Goal: Navigation & Orientation: Find specific page/section

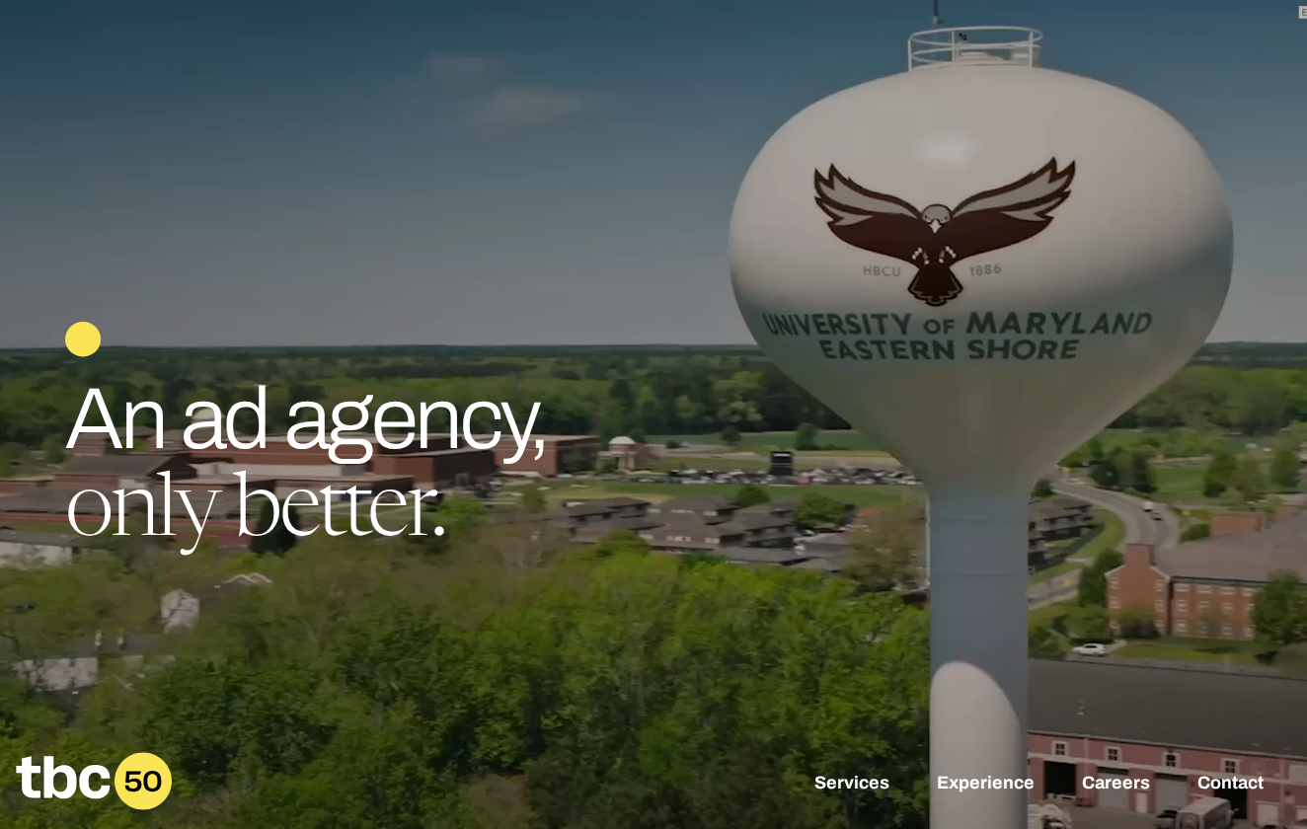
click at [149, 780] on icon at bounding box center [142, 781] width 57 height 57
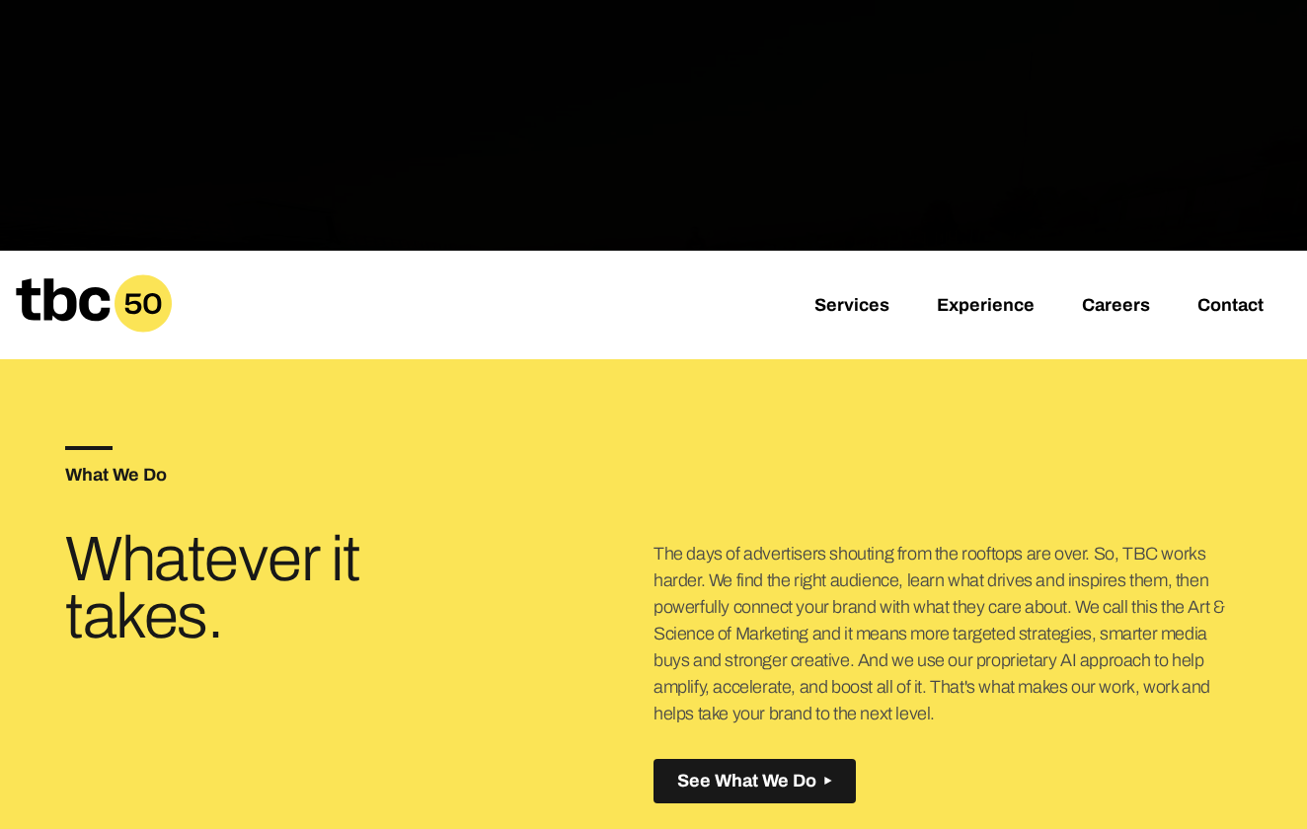
scroll to position [345, 0]
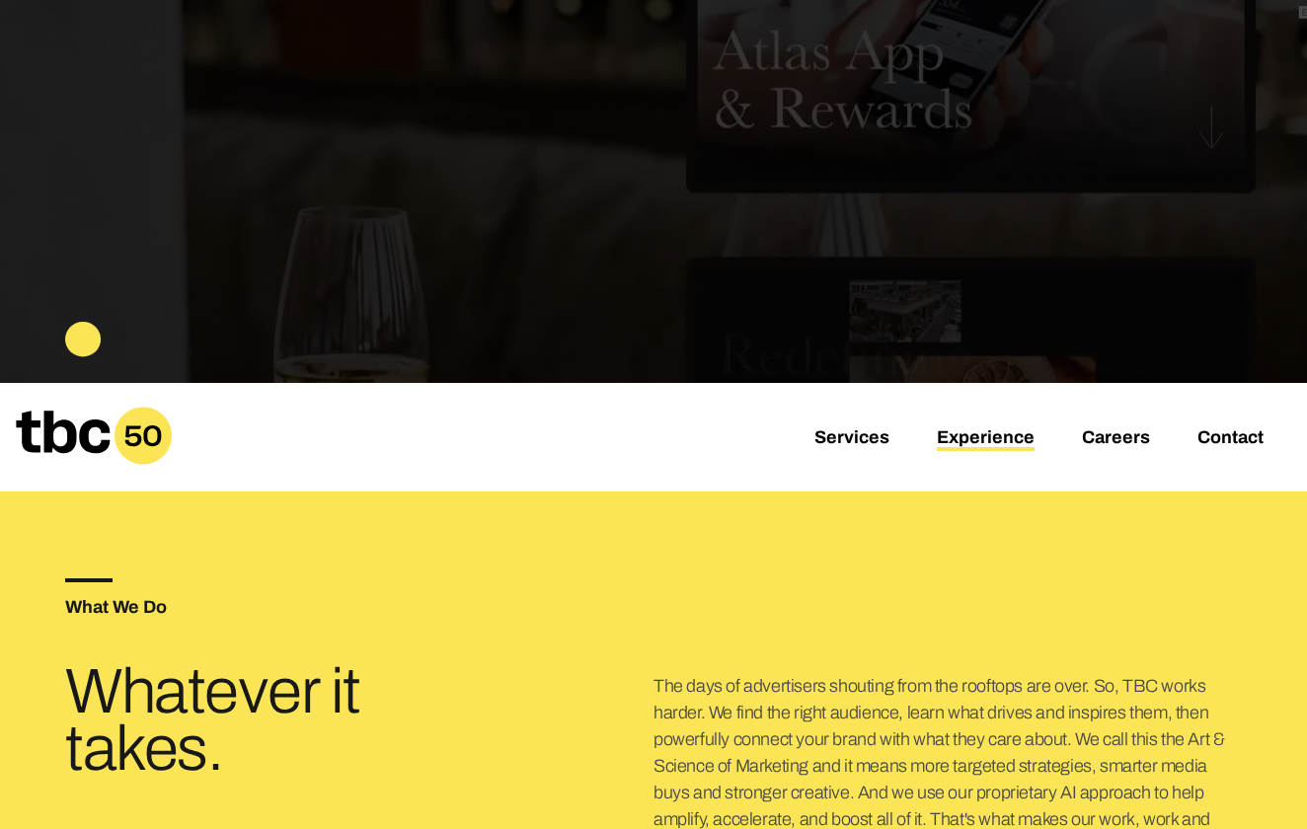
click at [969, 438] on link "Experience" at bounding box center [986, 439] width 98 height 24
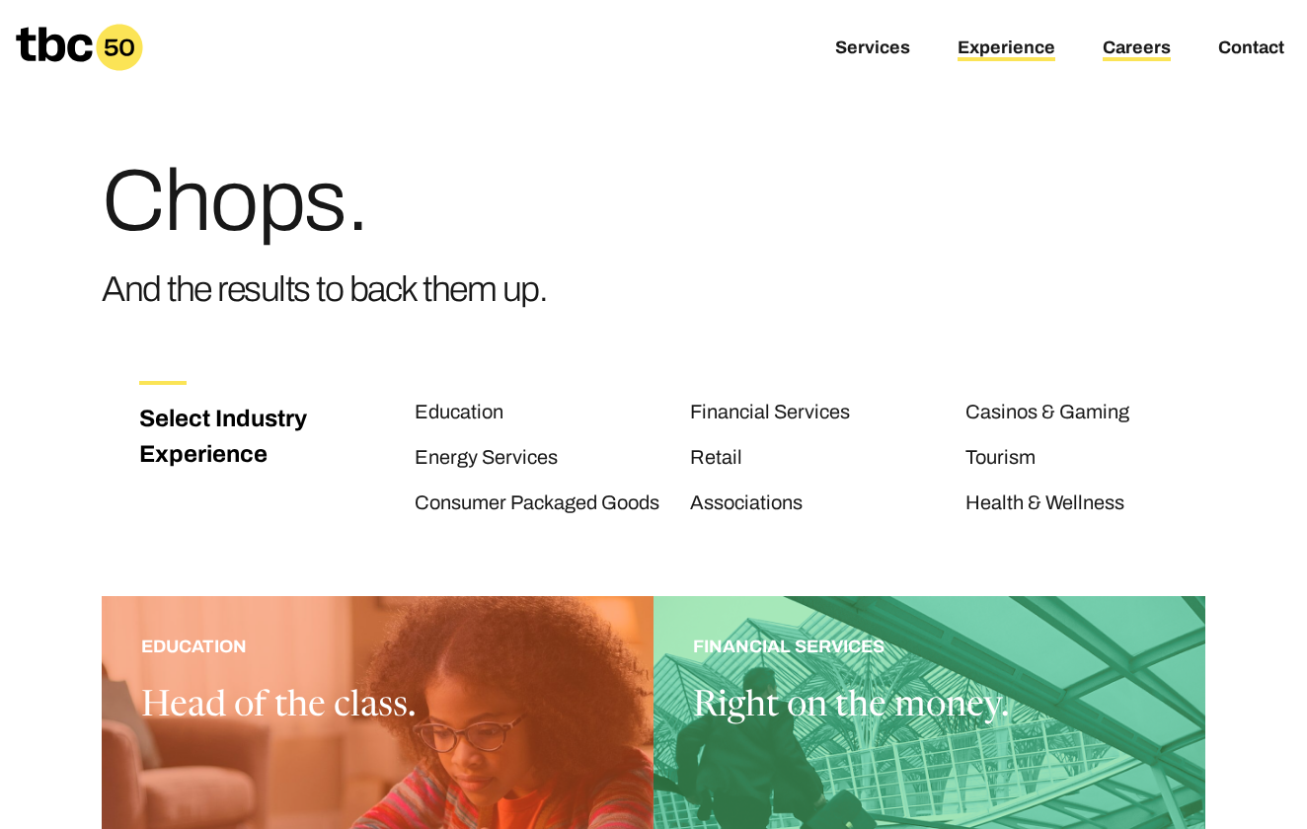
click at [1148, 48] on link "Careers" at bounding box center [1137, 50] width 68 height 24
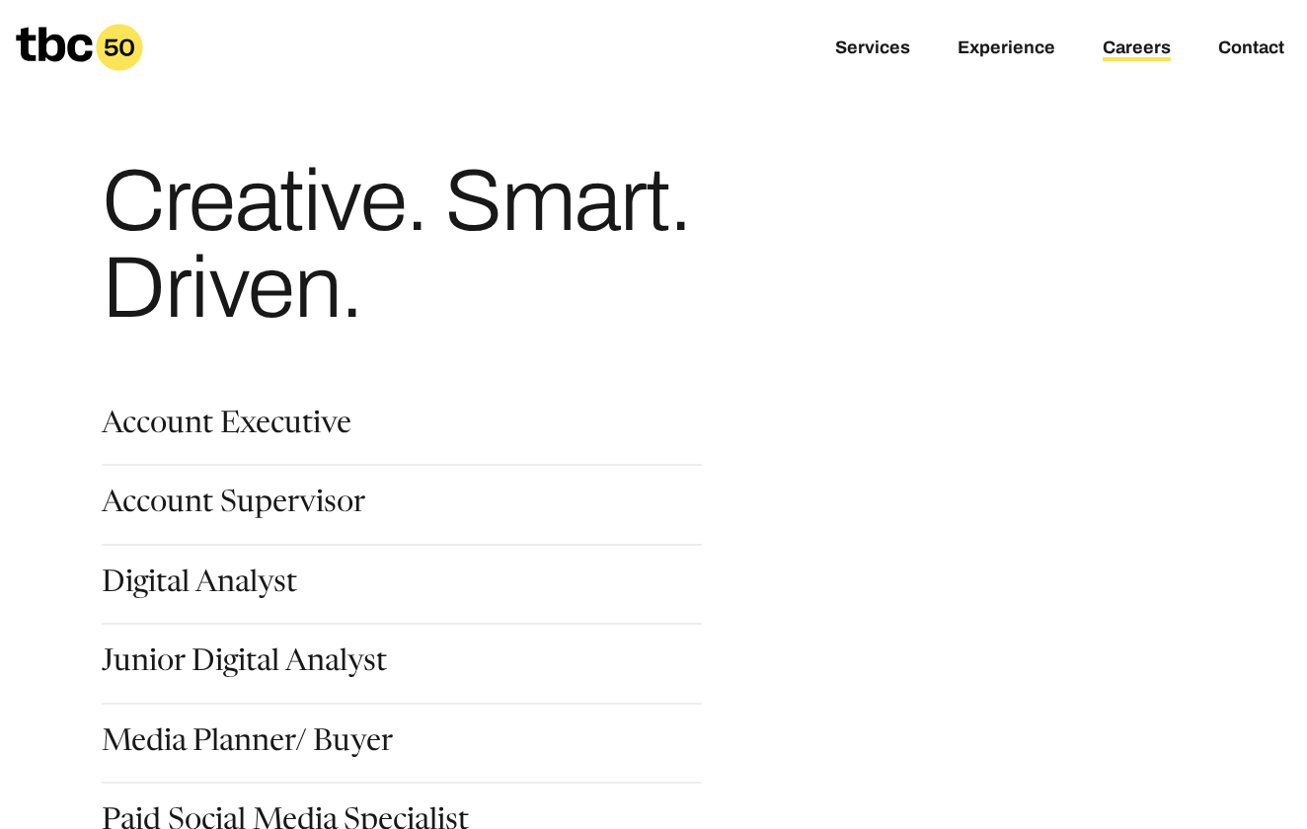
click at [118, 43] on icon at bounding box center [119, 47] width 46 height 46
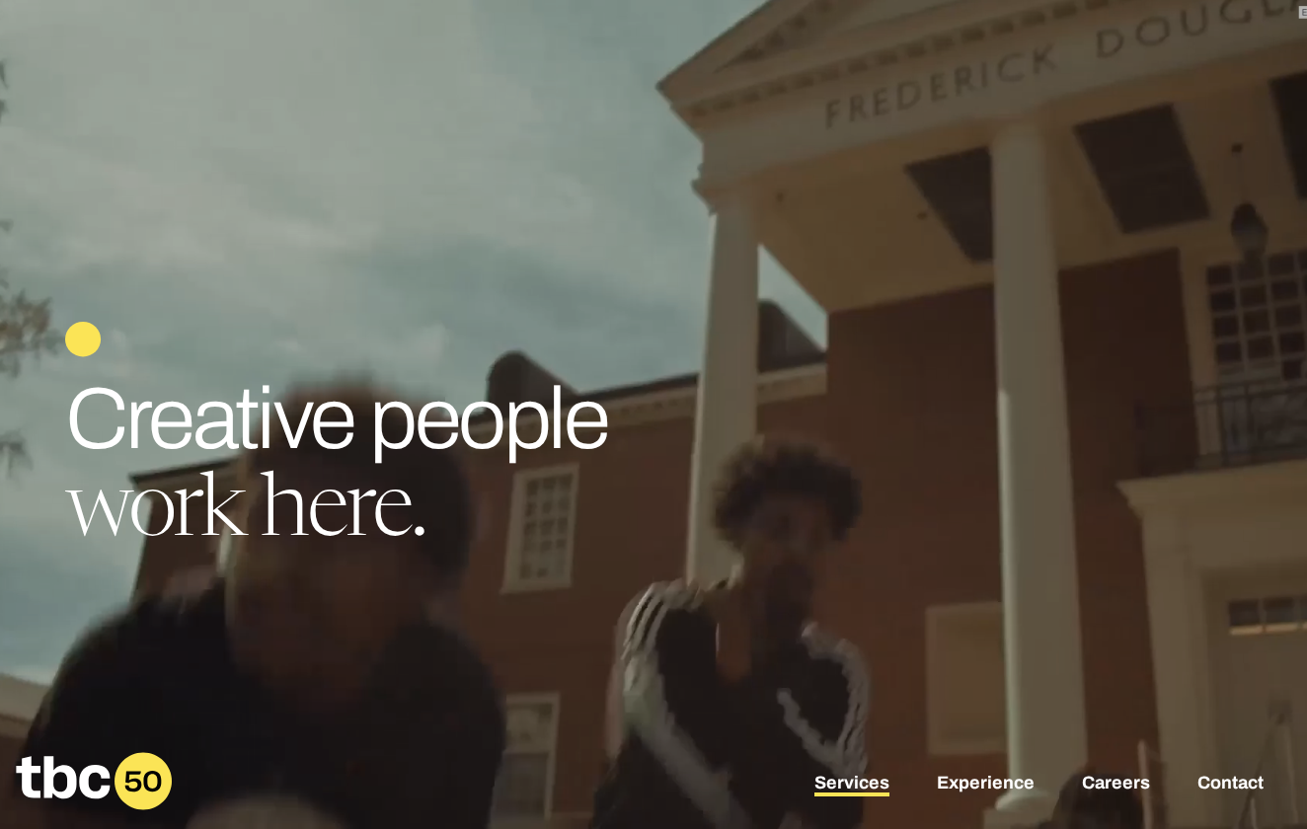
click at [859, 790] on link "Services" at bounding box center [851, 785] width 75 height 24
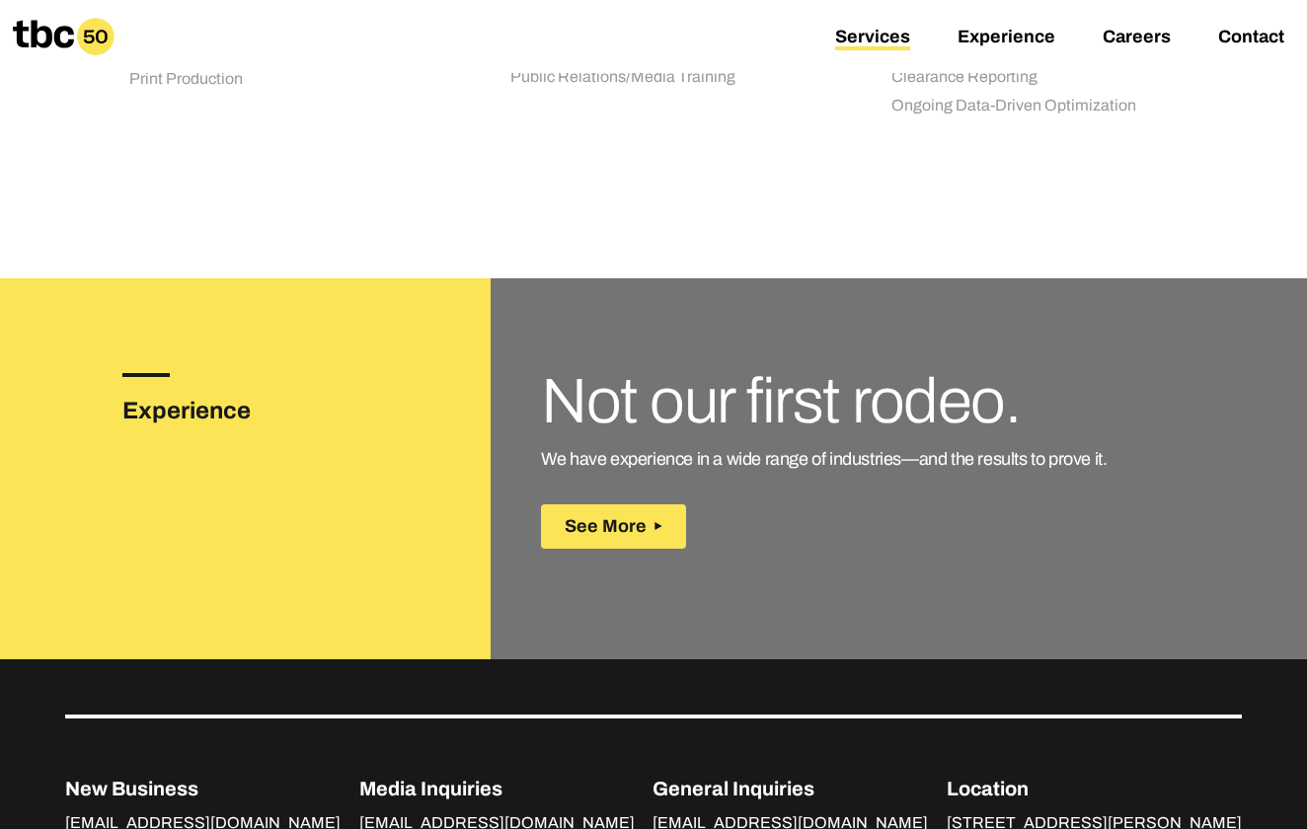
scroll to position [2931, 0]
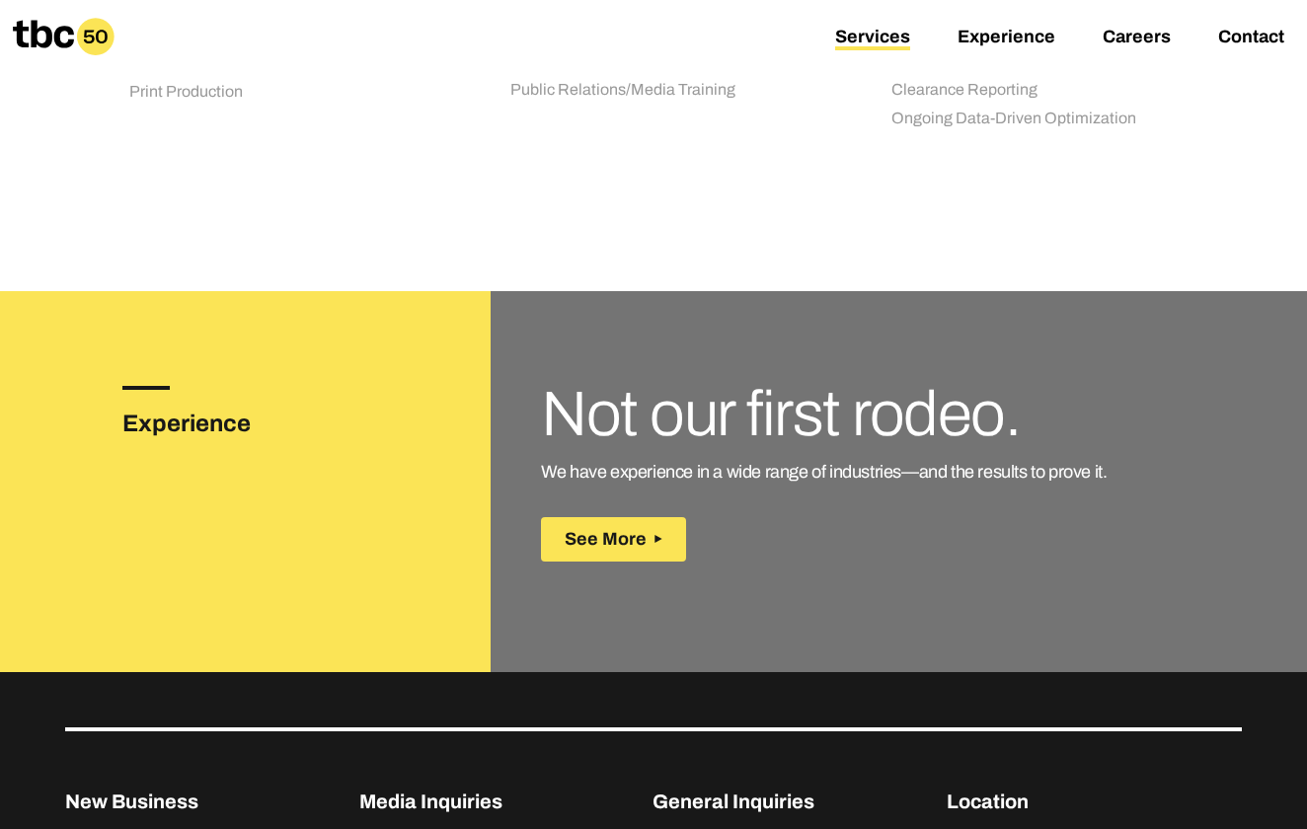
click at [209, 422] on h3 "Experience" at bounding box center [217, 424] width 190 height 36
click at [623, 534] on span "See More" at bounding box center [606, 539] width 82 height 21
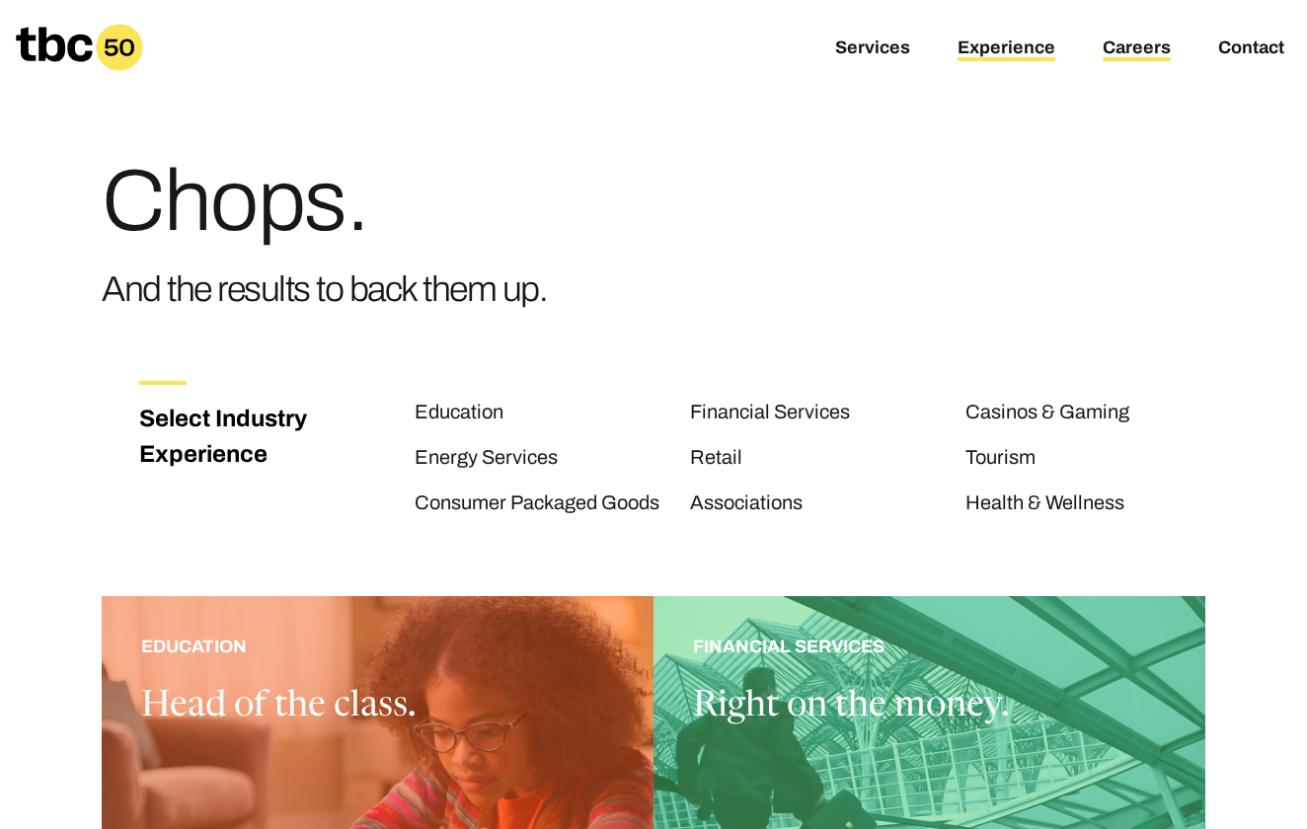
click at [1130, 43] on link "Careers" at bounding box center [1137, 50] width 68 height 24
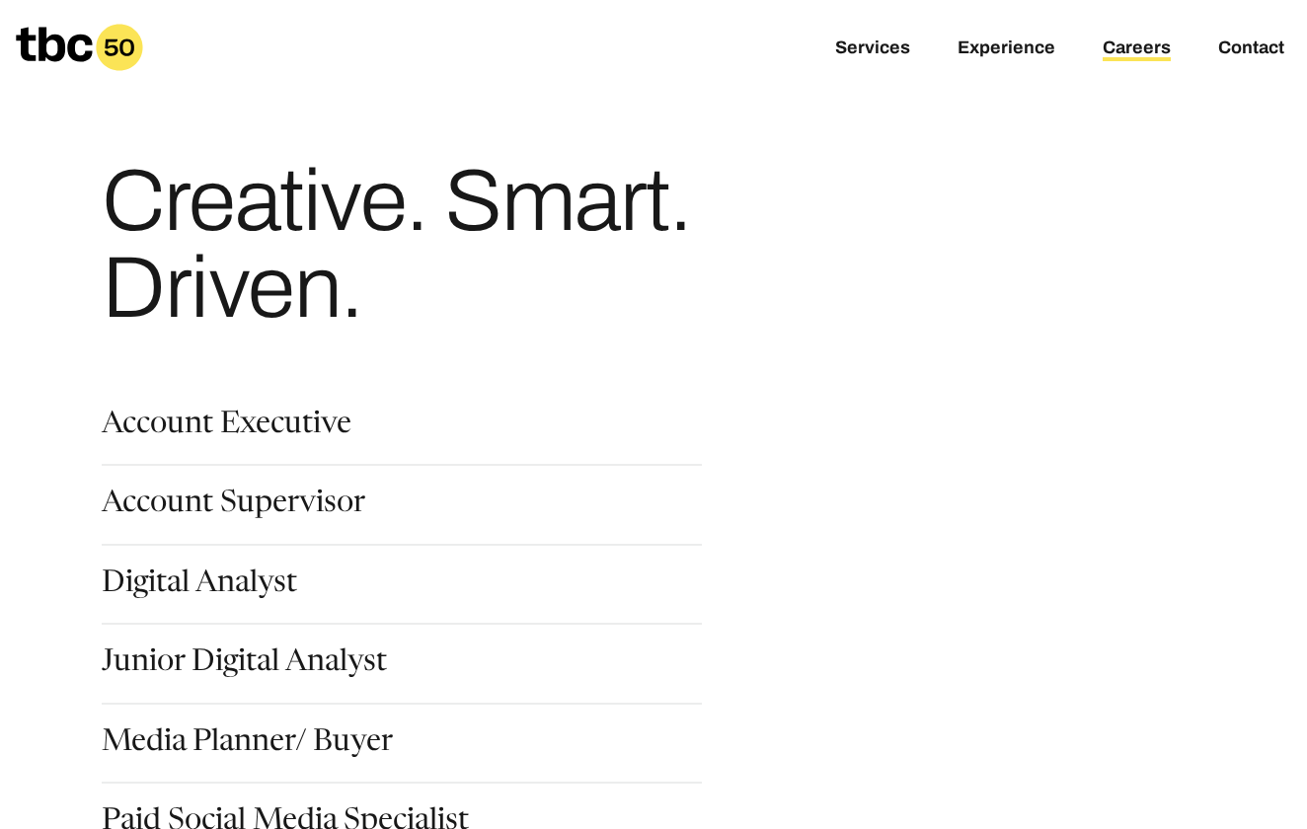
drag, startPoint x: 246, startPoint y: 71, endPoint x: -2, endPoint y: 31, distance: 251.0
